Goal: Contribute content

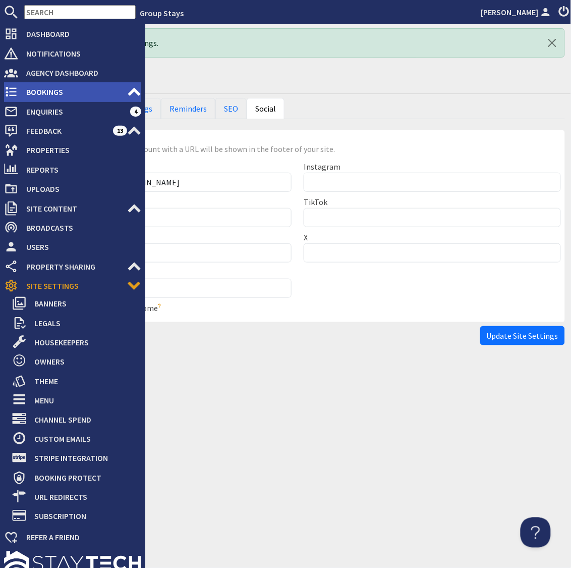
click at [36, 91] on span "Bookings" at bounding box center [72, 92] width 109 height 16
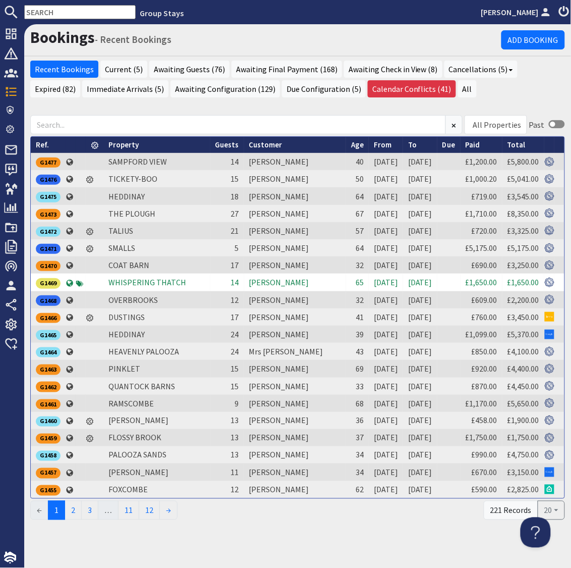
click at [82, 9] on input "text" at bounding box center [79, 12] width 111 height 14
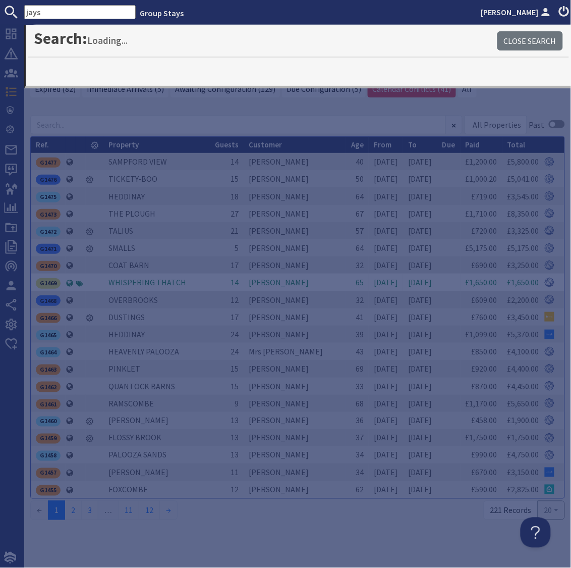
type input "jays"
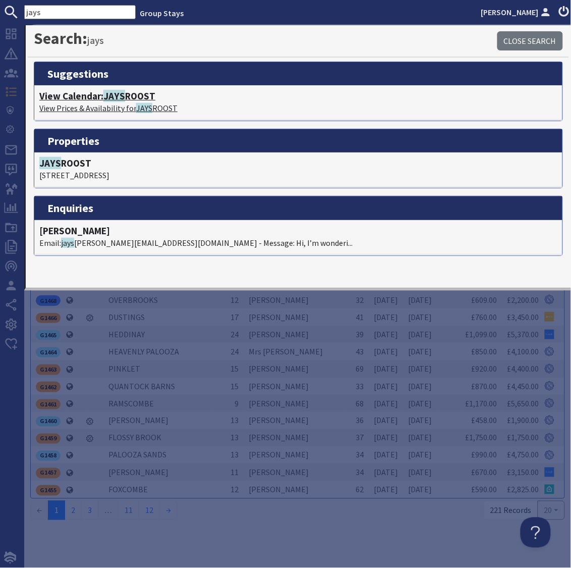
click at [101, 97] on h4 "View Calendar: [PERSON_NAME]" at bounding box center [298, 96] width 518 height 12
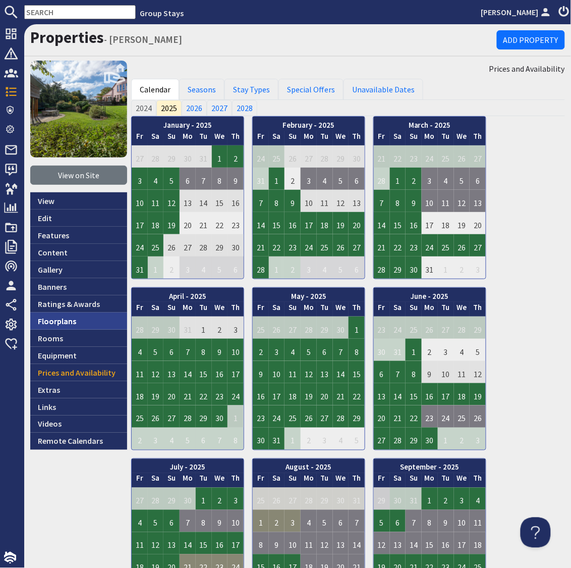
click at [43, 319] on link "Floorplans" at bounding box center [78, 320] width 97 height 17
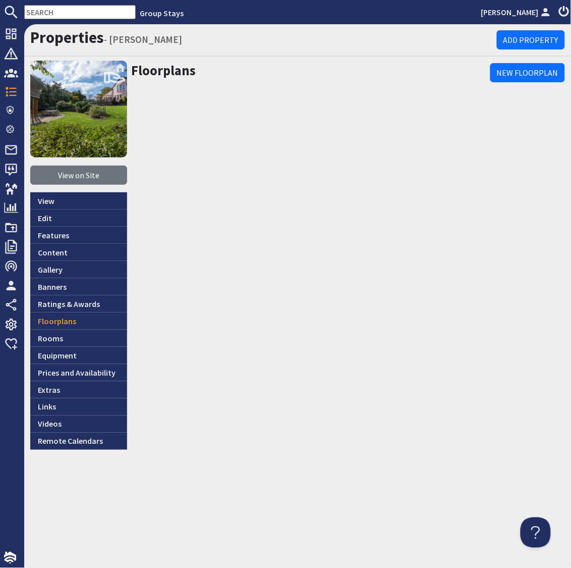
click at [570, 325] on div "View on Site View Edit Features Content Gallery Banners Ratings & Awards Floorp…" at bounding box center [297, 255] width 547 height 389
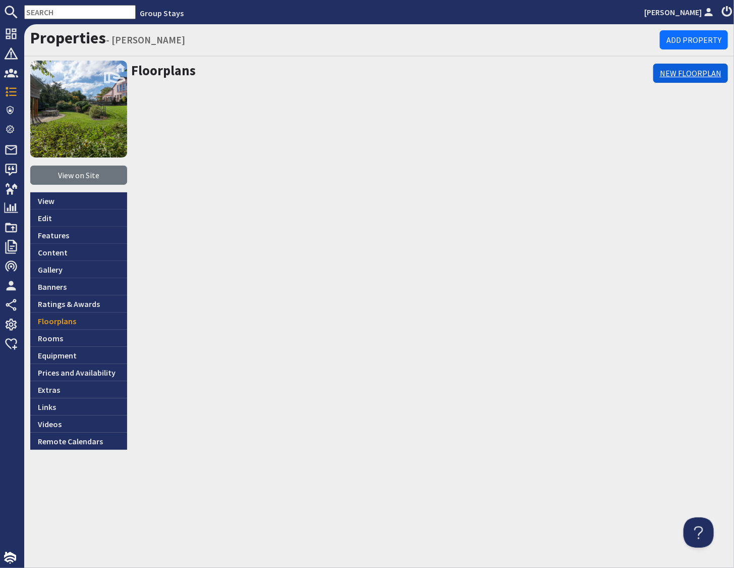
click at [571, 70] on link "New Floorplan" at bounding box center [690, 73] width 75 height 19
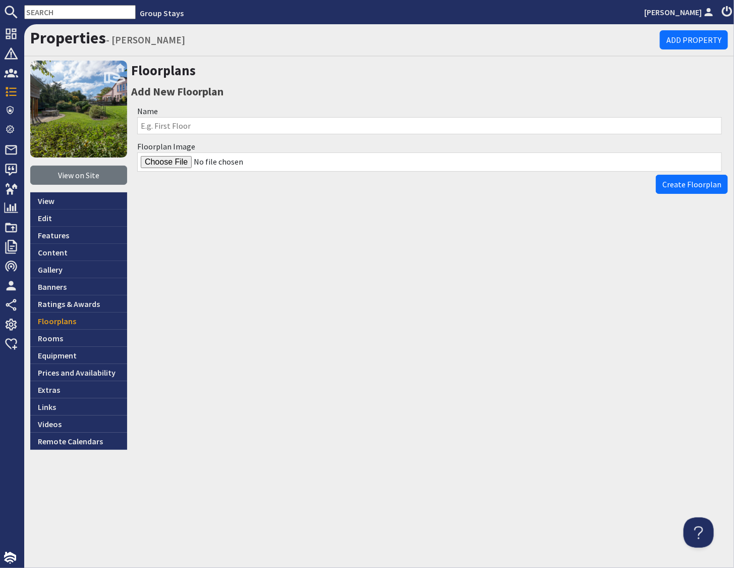
click at [200, 124] on input "Name" at bounding box center [429, 125] width 585 height 17
type input "Jays Roost - Ground Floor"
click at [180, 160] on input "Floorplan Image" at bounding box center [429, 161] width 585 height 19
type input "C:\fakepath\jays-roost-ground-floor.jpeg"
click at [571, 181] on span "Create Floorplan" at bounding box center [691, 184] width 59 height 10
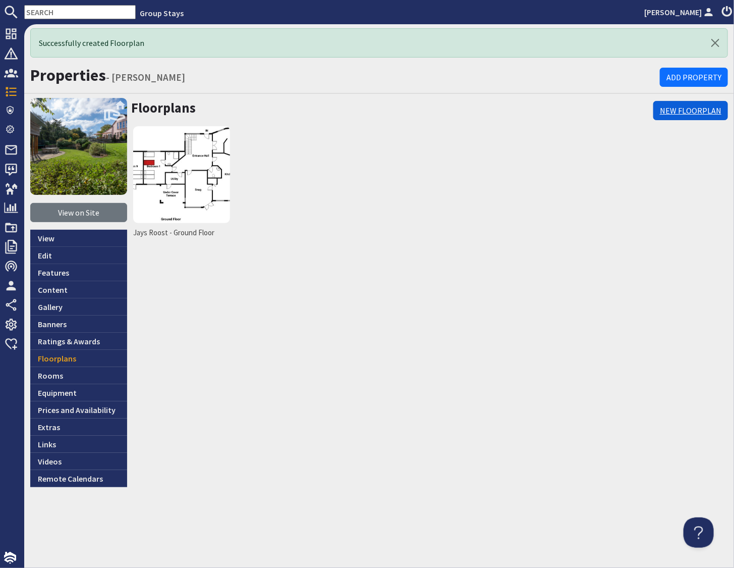
click at [571, 108] on link "New Floorplan" at bounding box center [690, 110] width 75 height 19
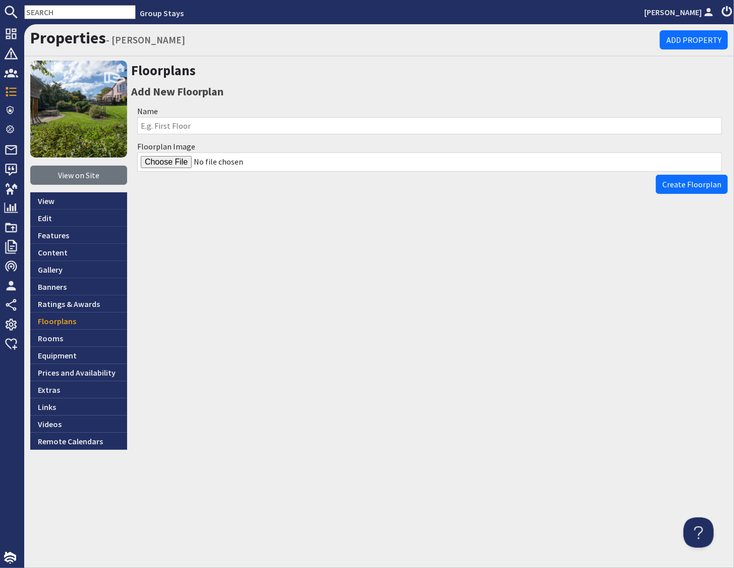
click at [168, 128] on input "Name" at bounding box center [429, 125] width 585 height 17
type input "Jays Roost - First Floor"
click at [163, 163] on input "Floorplan Image" at bounding box center [429, 161] width 585 height 19
type input "C:\fakepath\jays-roost-first-floor.jpeg"
click at [571, 181] on span "Create Floorplan" at bounding box center [691, 184] width 59 height 10
